Goal: Communication & Community: Answer question/provide support

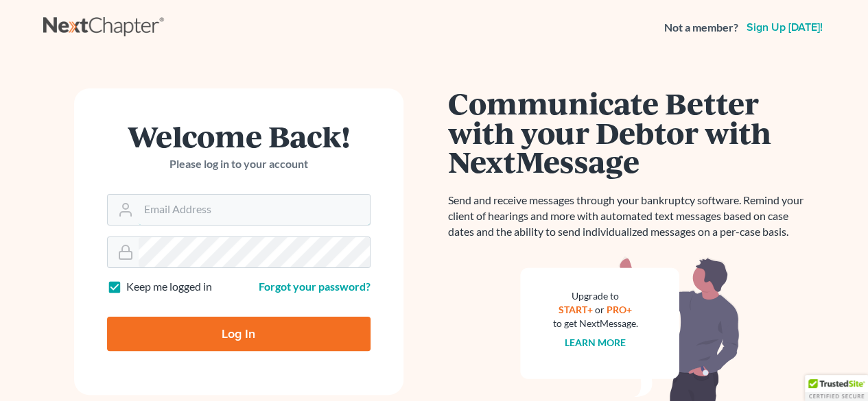
type input "[EMAIL_ADDRESS][PERSON_NAME][DOMAIN_NAME]"
click at [217, 319] on input "Log In" at bounding box center [238, 334] width 263 height 34
type input "Thinking..."
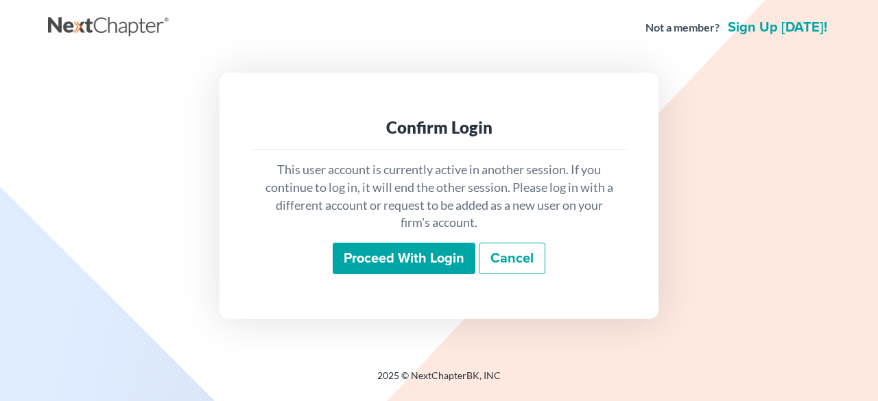
click at [434, 258] on input "Proceed with login" at bounding box center [404, 259] width 143 height 32
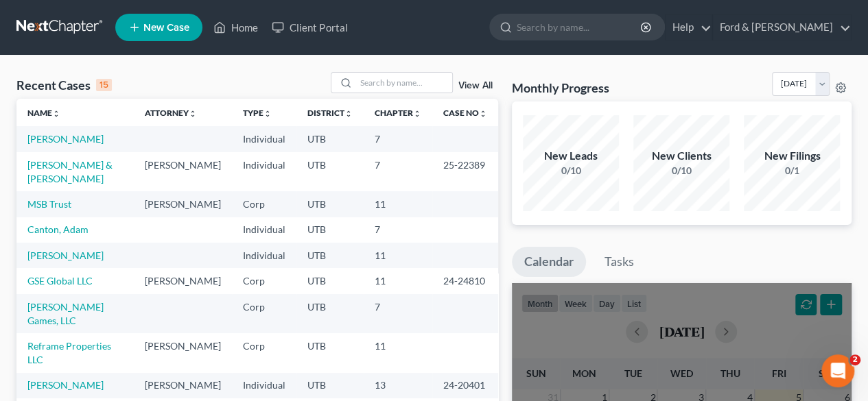
scroll to position [122, 0]
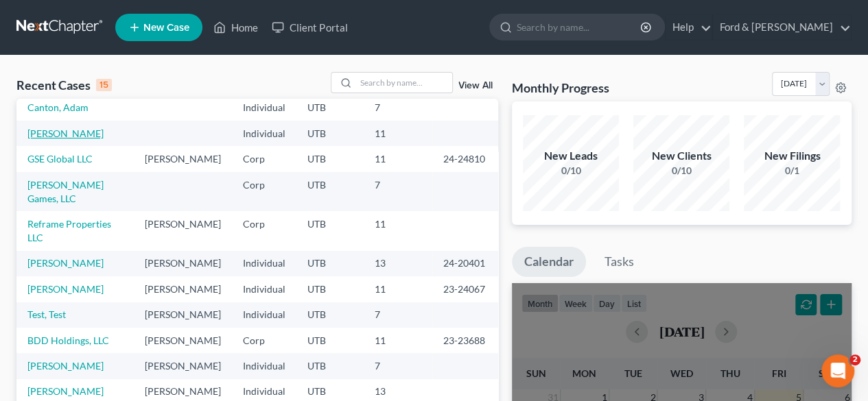
click at [74, 134] on link "[PERSON_NAME]" at bounding box center [65, 134] width 76 height 12
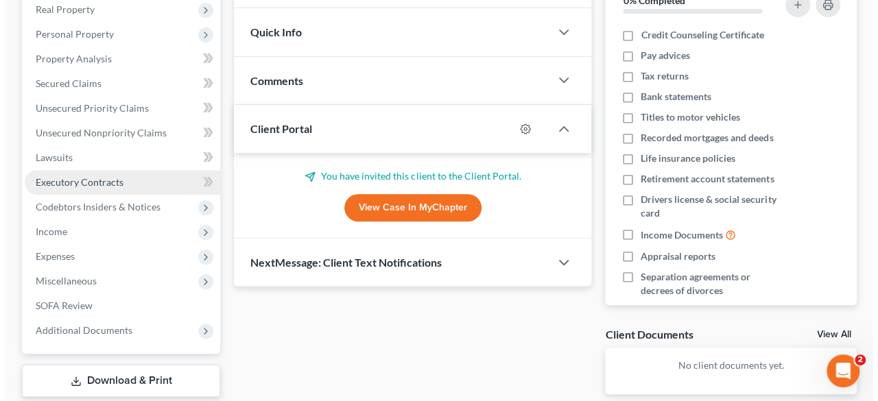
scroll to position [301, 0]
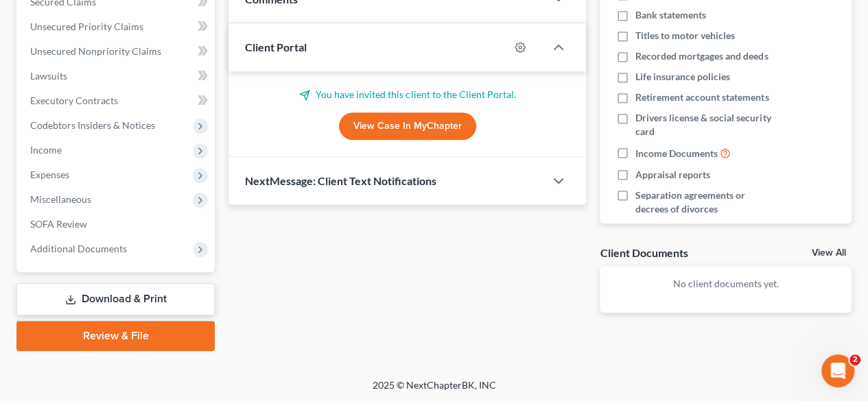
click at [350, 126] on link "View Case in MyChapter" at bounding box center [407, 126] width 137 height 27
click at [561, 179] on polyline "button" at bounding box center [558, 181] width 8 height 4
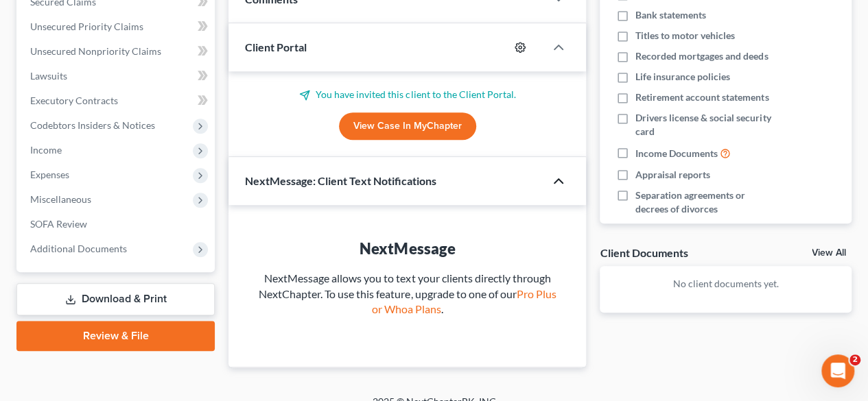
click at [521, 47] on icon "button" at bounding box center [520, 47] width 11 height 11
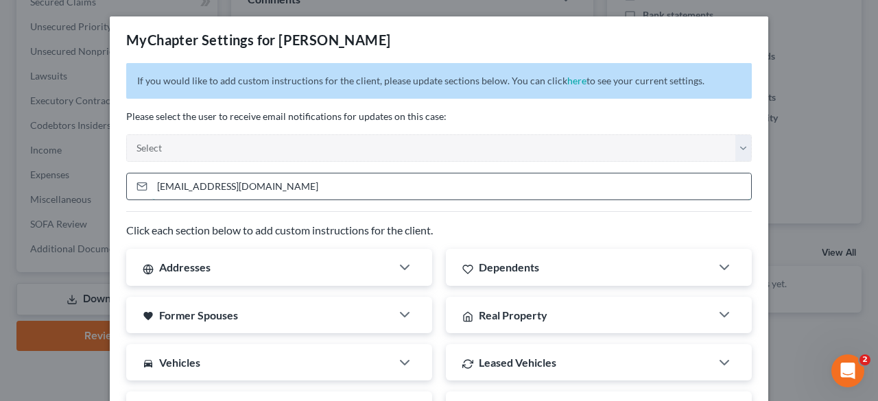
click at [315, 180] on input "ed@skybridgewindows.com" at bounding box center [451, 187] width 599 height 26
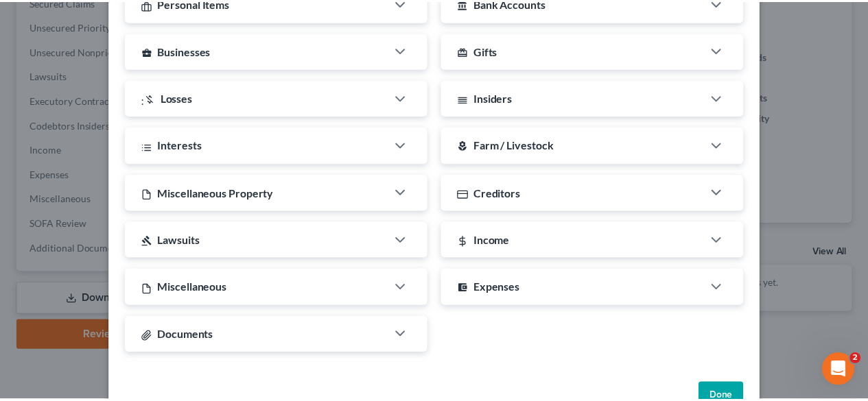
scroll to position [443, 0]
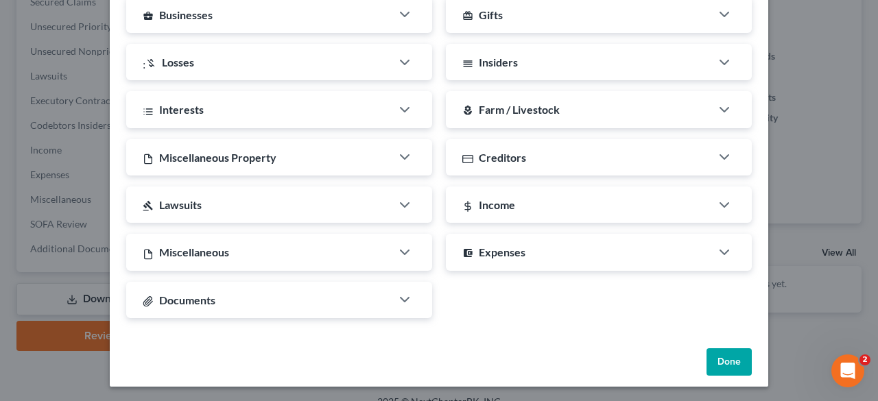
click at [728, 360] on button "Done" at bounding box center [729, 362] width 45 height 27
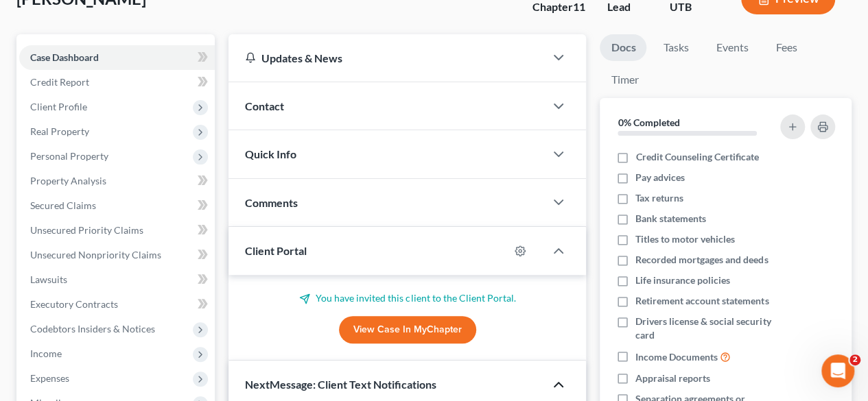
scroll to position [0, 0]
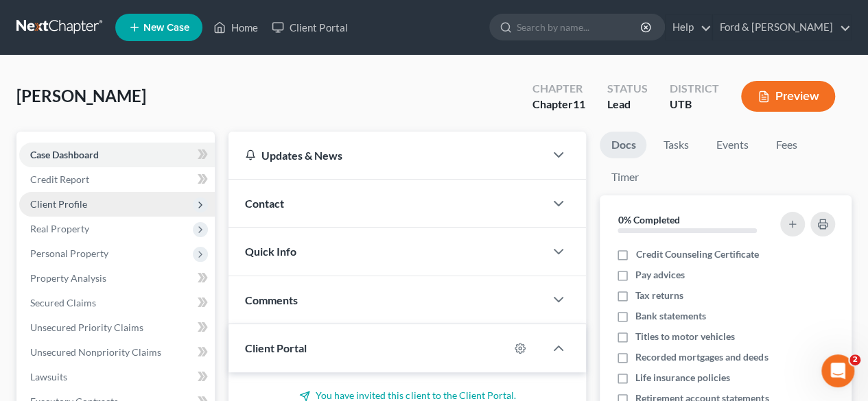
click at [59, 200] on span "Client Profile" at bounding box center [58, 204] width 57 height 12
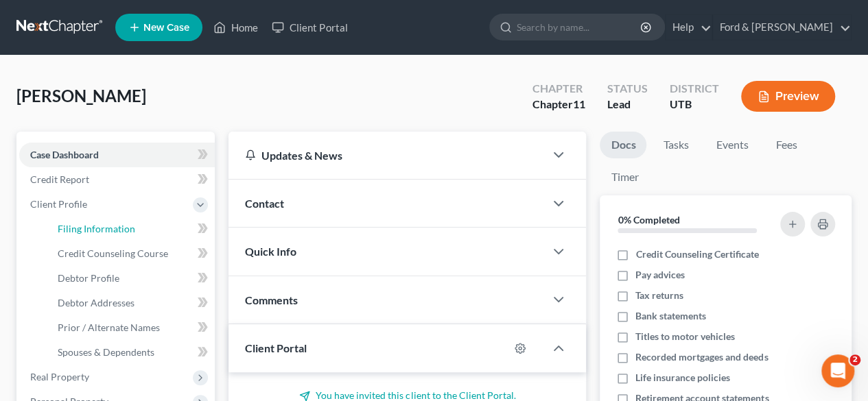
click at [82, 220] on link "Filing Information" at bounding box center [131, 229] width 168 height 25
select select "1"
select select "0"
select select "1"
select select "46"
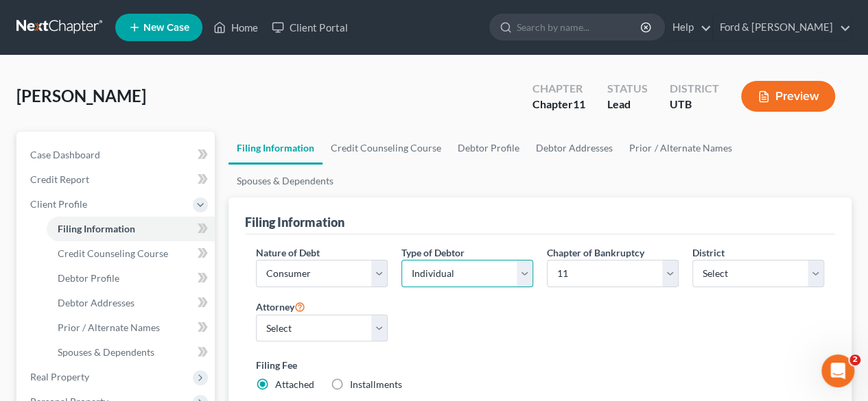
click at [472, 260] on select "Select Individual Joint" at bounding box center [467, 273] width 132 height 27
select select "1"
click at [401, 260] on select "Select Individual Joint" at bounding box center [467, 273] width 132 height 27
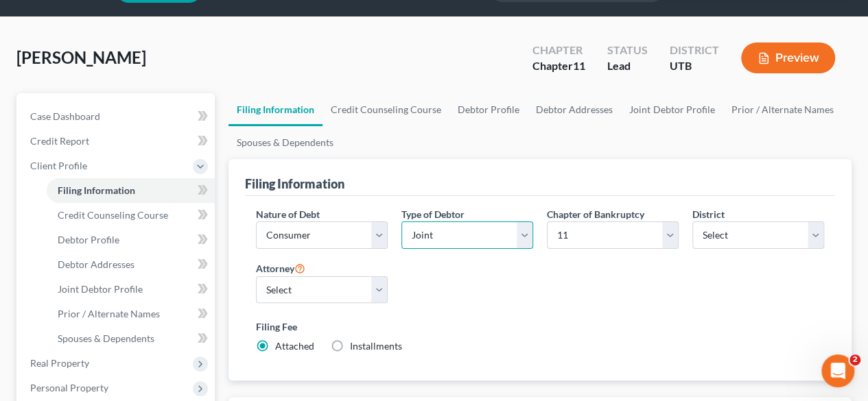
scroll to position [69, 0]
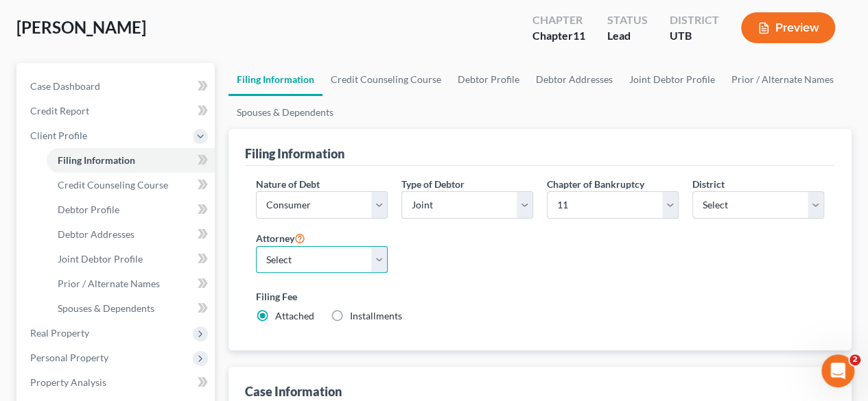
click at [377, 259] on select "Select Adam Ford - UTB" at bounding box center [322, 259] width 132 height 27
select select "0"
click at [256, 246] on select "Select Adam Ford - UTB" at bounding box center [322, 259] width 132 height 27
click at [502, 257] on div "Nature of Debt Select Business Consumer Other Nature of Business Select Clearin…" at bounding box center [540, 256] width 582 height 158
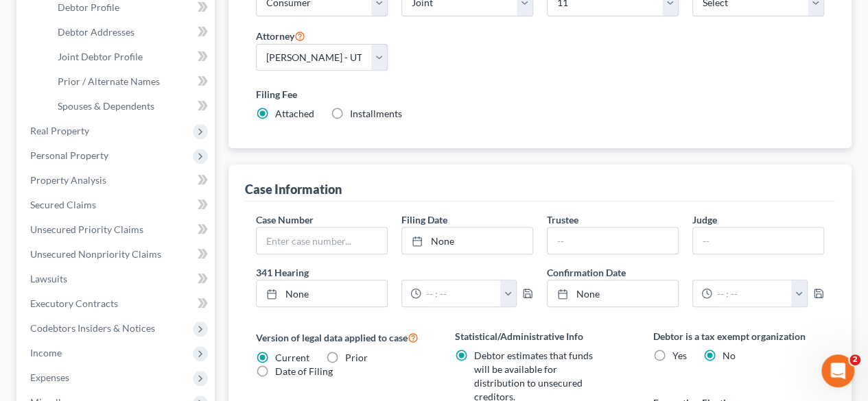
scroll to position [0, 0]
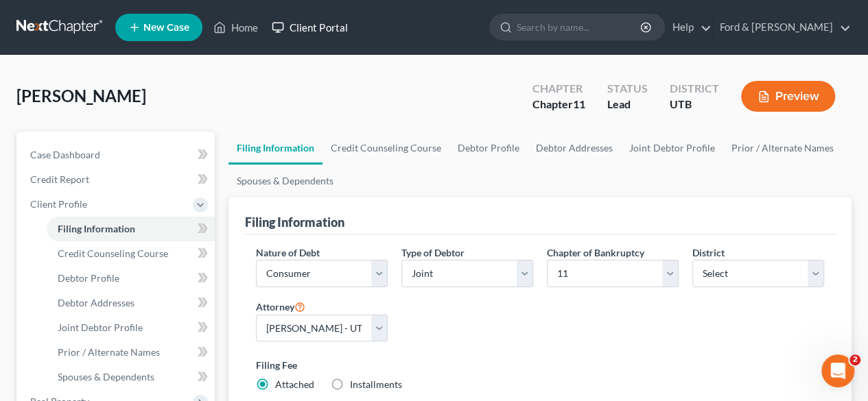
click at [302, 31] on link "Client Portal" at bounding box center [309, 27] width 89 height 25
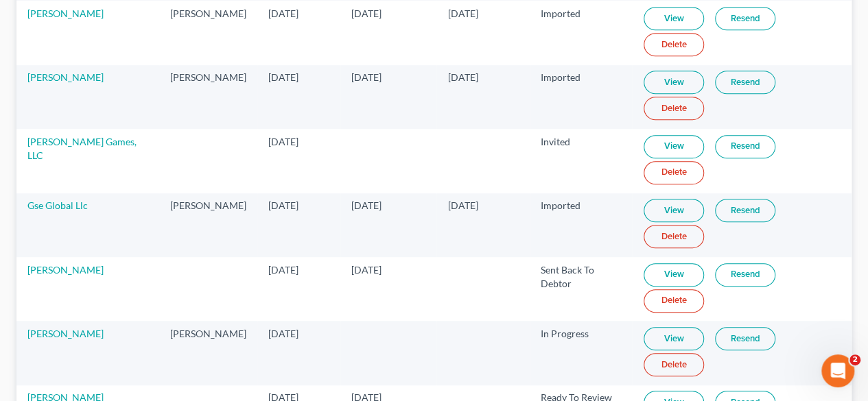
scroll to position [412, 0]
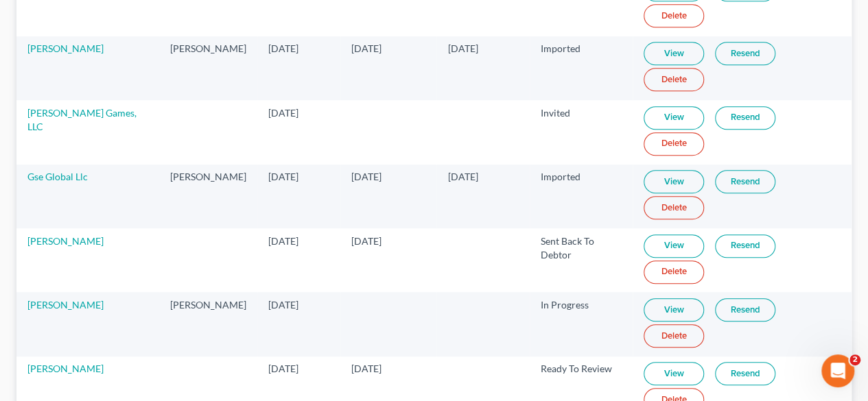
click at [721, 305] on link "Resend" at bounding box center [745, 309] width 60 height 23
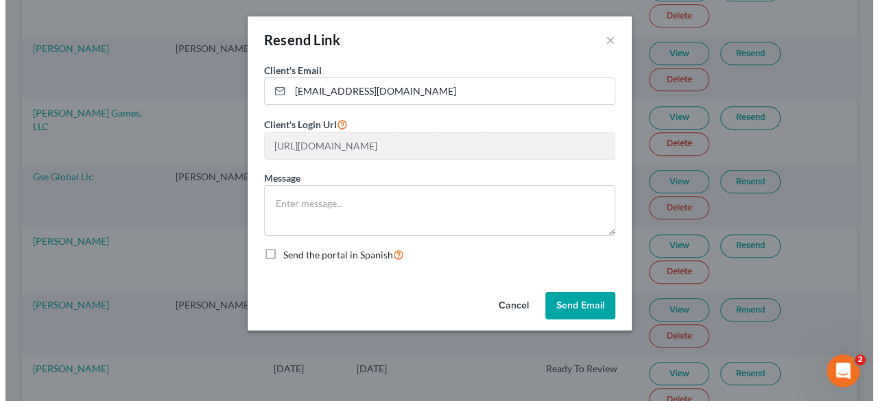
scroll to position [217, 0]
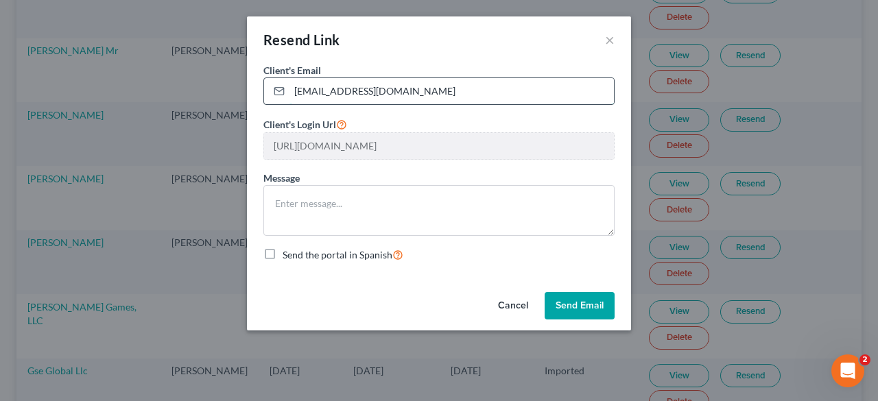
click at [456, 89] on input "ed@skybridgewindows.com" at bounding box center [452, 91] width 325 height 26
click at [574, 303] on button "Send Email" at bounding box center [580, 305] width 70 height 27
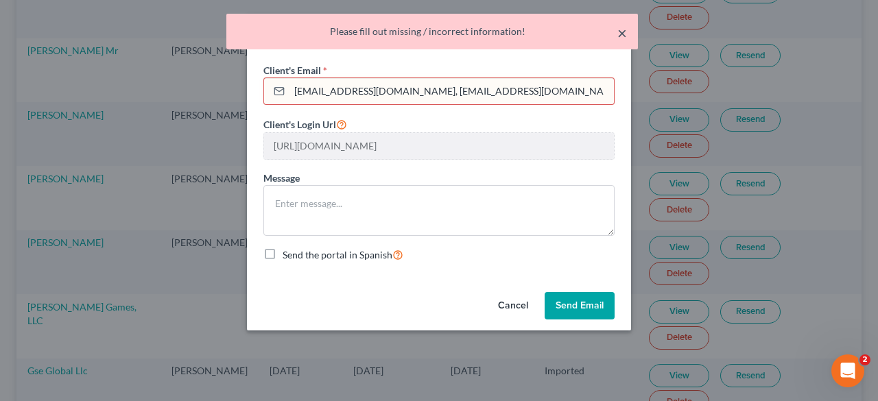
click at [620, 34] on button "×" at bounding box center [622, 33] width 10 height 16
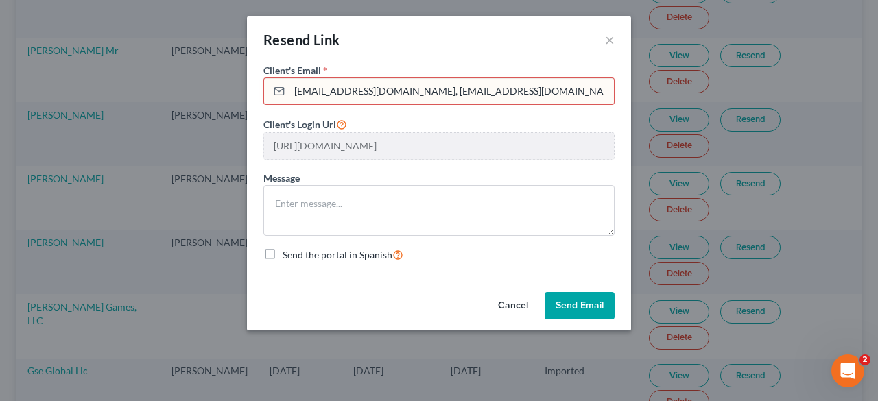
click at [392, 93] on input "ed@skybridgewindows.com, ed@eurotechnorthamerica.com" at bounding box center [452, 91] width 325 height 26
drag, startPoint x: 550, startPoint y: 96, endPoint x: 416, endPoint y: 95, distance: 134.5
click at [416, 95] on input "ed@skybridgewindows.com, ed@eurotechnorthamerica.com" at bounding box center [452, 91] width 325 height 26
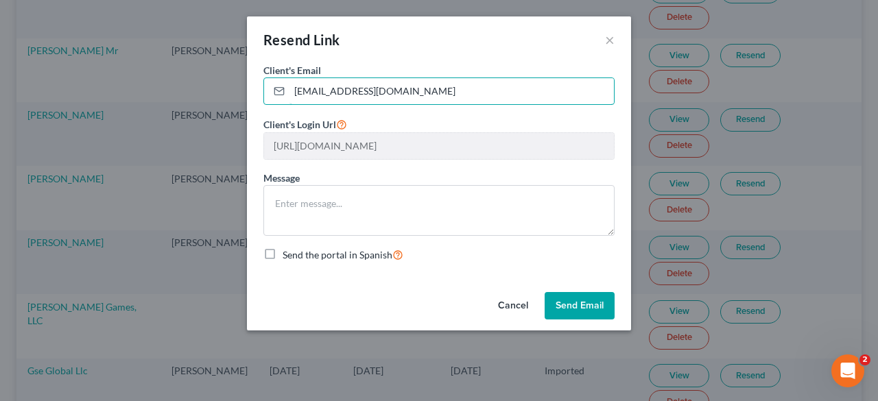
type input "ed@skybridgewindows.com"
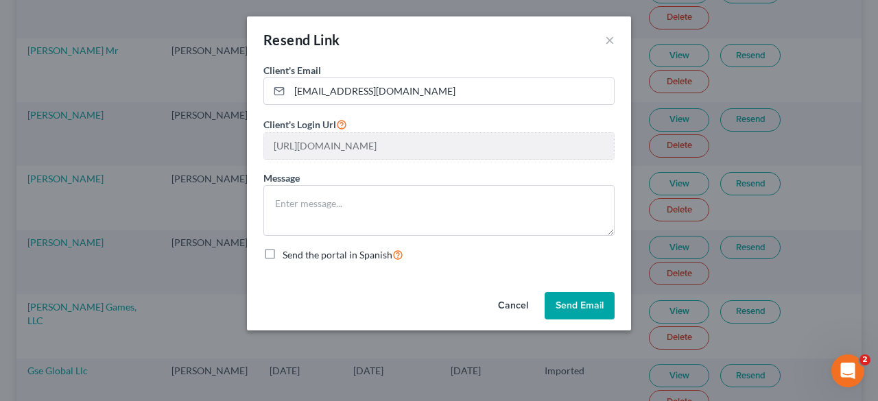
click at [587, 300] on button "Send Email" at bounding box center [580, 305] width 70 height 27
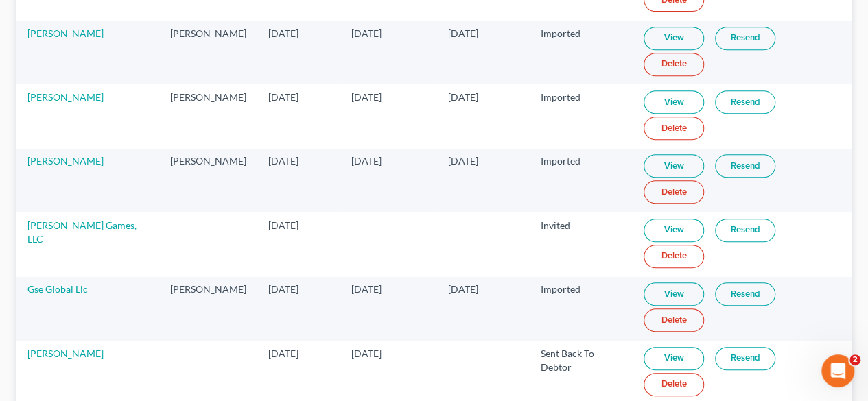
scroll to position [436, 0]
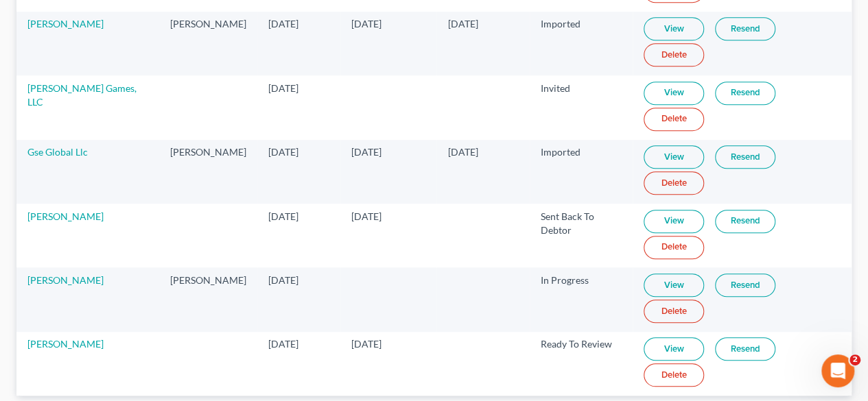
click at [738, 284] on link "Resend" at bounding box center [745, 285] width 60 height 23
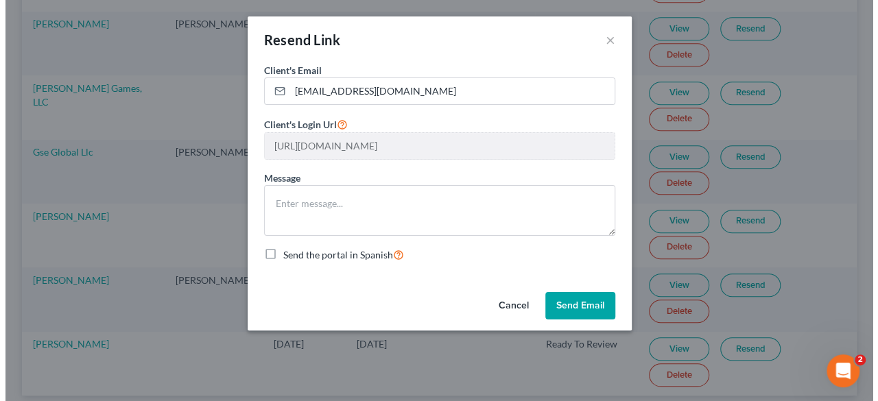
scroll to position [217, 0]
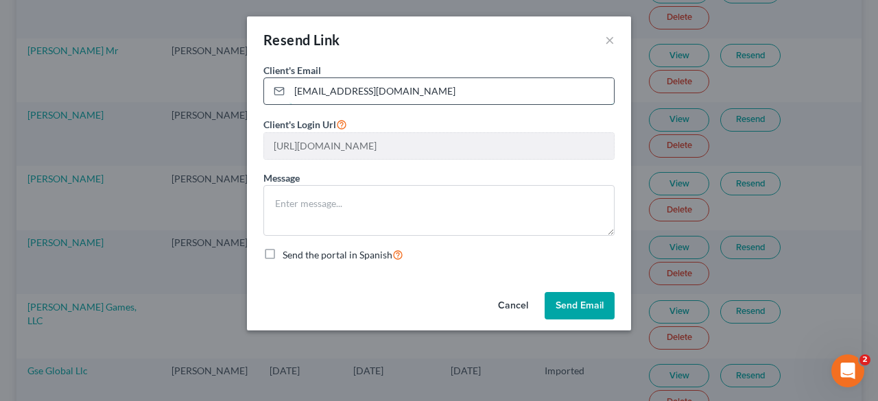
drag, startPoint x: 432, startPoint y: 90, endPoint x: 274, endPoint y: 84, distance: 158.6
click at [274, 84] on div "ed@skybridgewindows.com" at bounding box center [438, 91] width 351 height 27
paste input "eurotechnorthamerica"
type input "ed@eurotechnorthamerica.com"
click at [581, 303] on button "Send Email" at bounding box center [580, 305] width 70 height 27
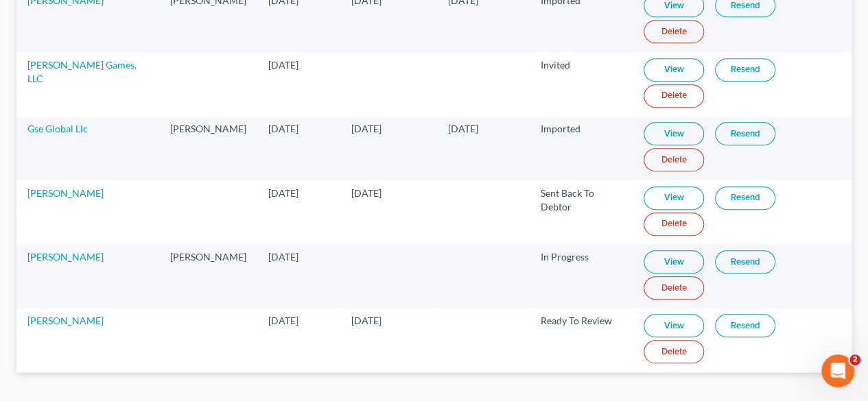
scroll to position [486, 0]
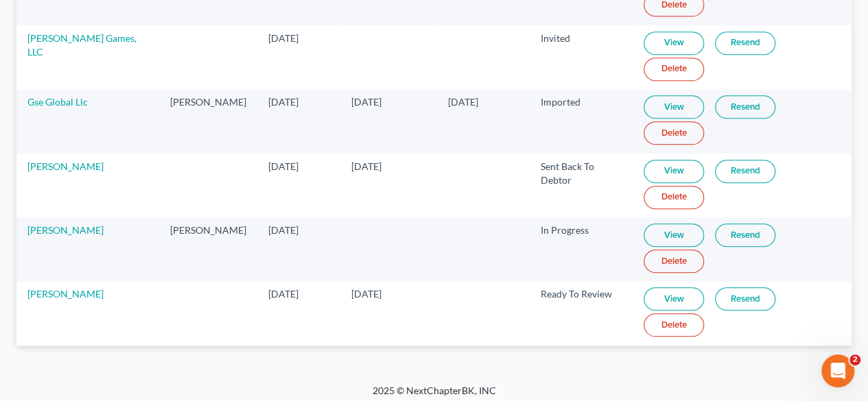
click at [647, 190] on link "Delete" at bounding box center [674, 197] width 60 height 23
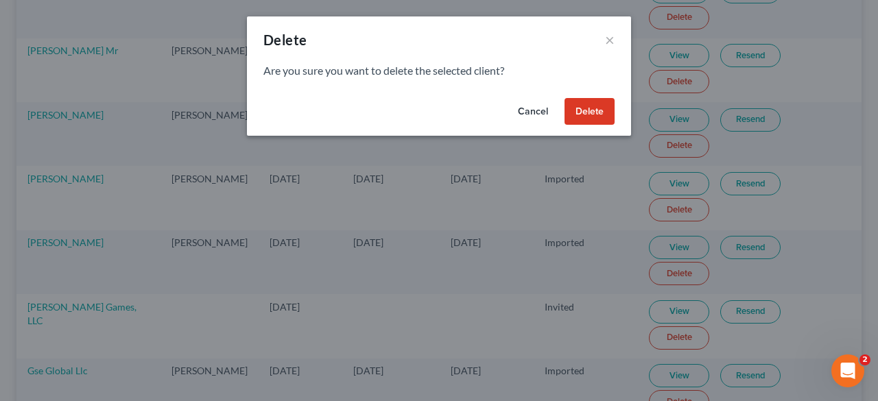
click at [589, 110] on button "Delete" at bounding box center [590, 111] width 50 height 27
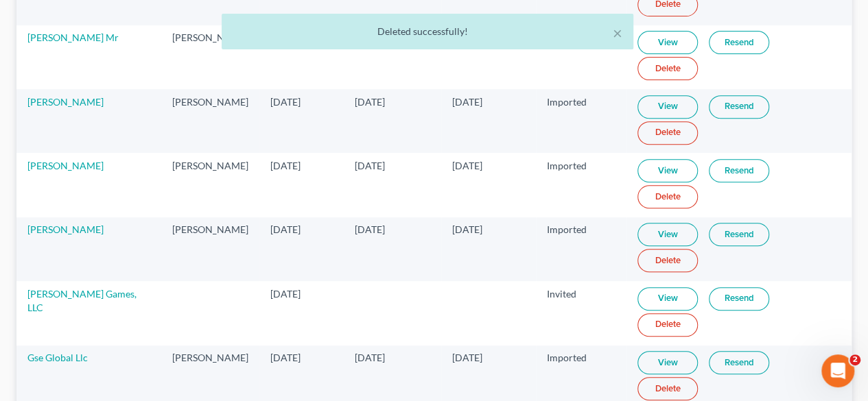
scroll to position [180, 0]
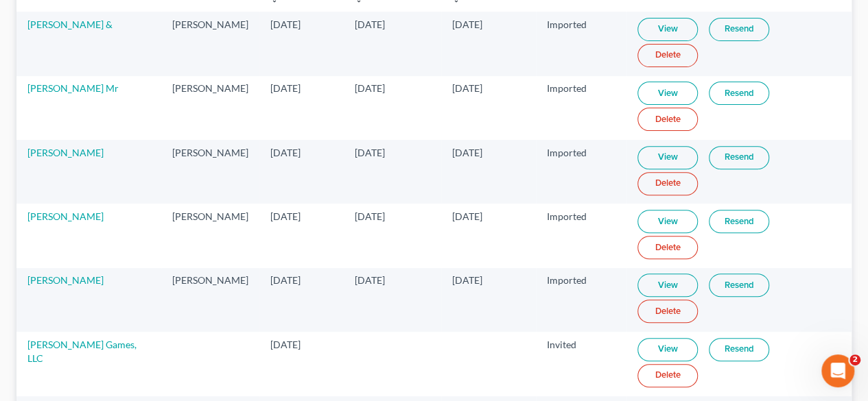
click at [698, 364] on link "Delete" at bounding box center [667, 375] width 60 height 23
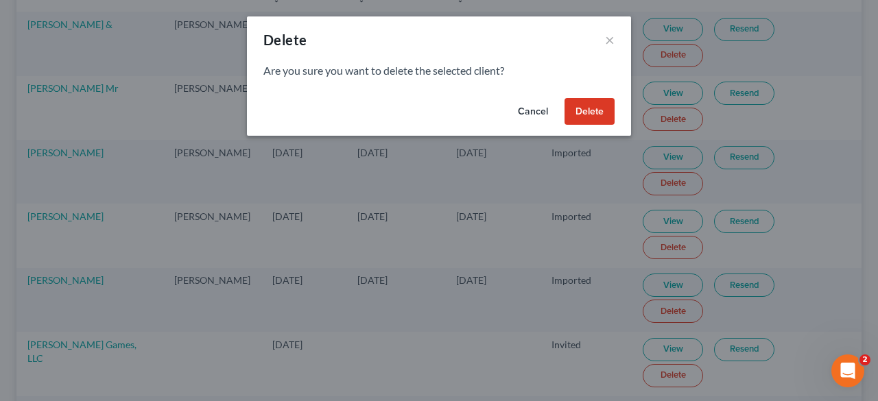
click at [584, 112] on button "Delete" at bounding box center [590, 111] width 50 height 27
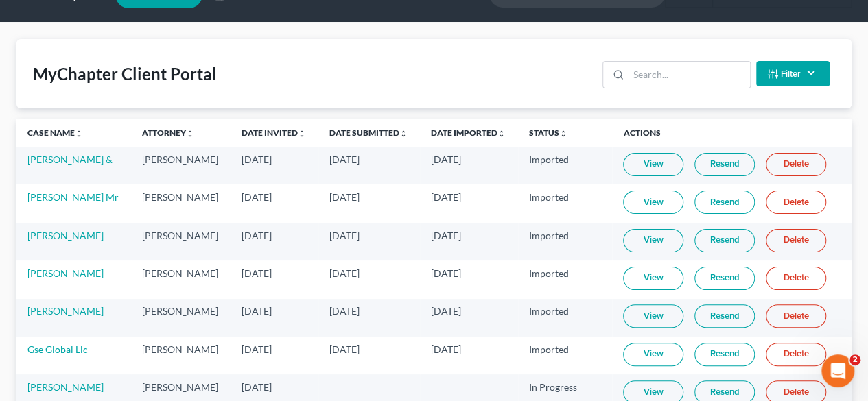
scroll to position [0, 0]
